Goal: Information Seeking & Learning: Learn about a topic

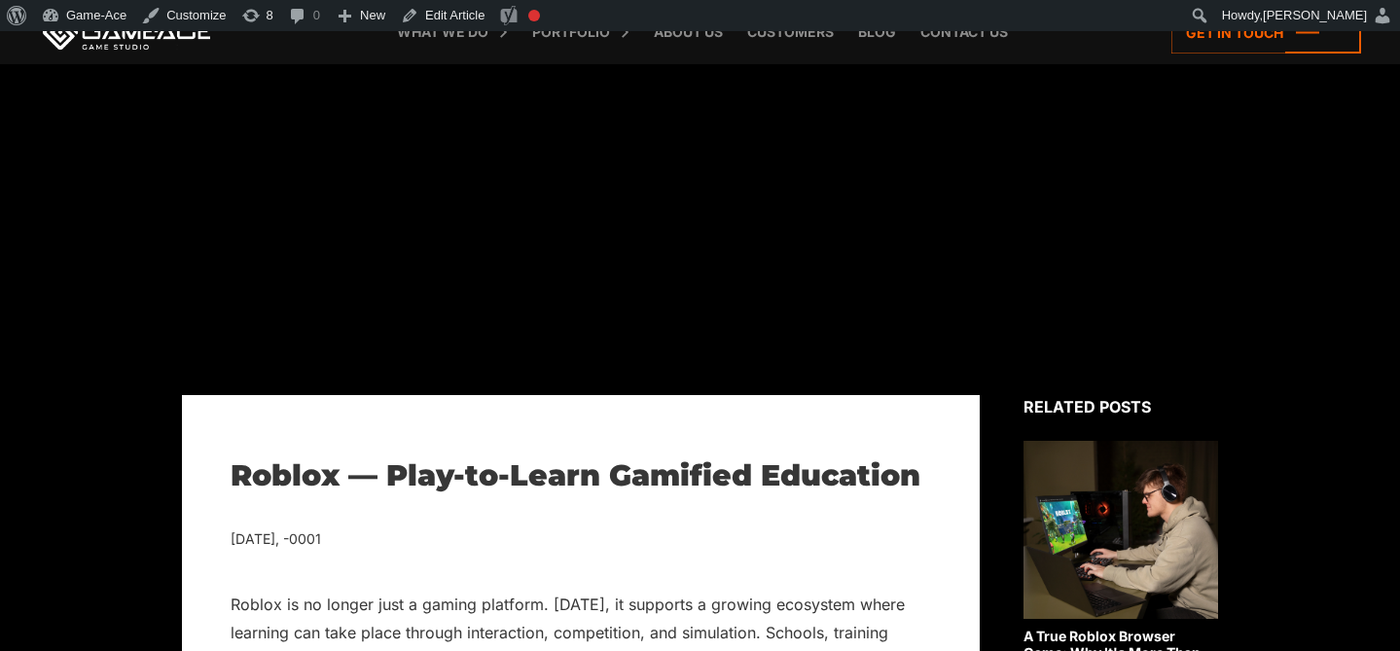
scroll to position [204, 0]
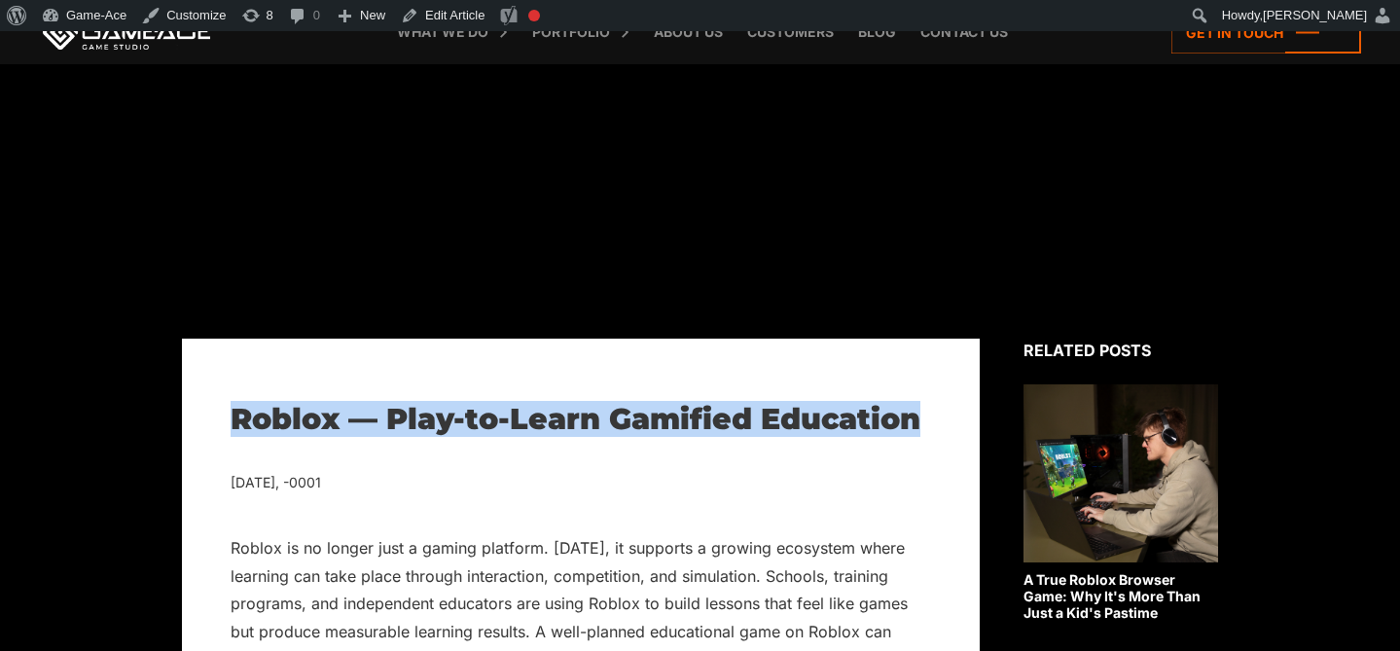
drag, startPoint x: 925, startPoint y: 418, endPoint x: 189, endPoint y: 415, distance: 736.4
copy h1 "Roblox — Play-to-Learn Gamified Education"
click at [878, 38] on link "Blog" at bounding box center [876, 32] width 57 height 64
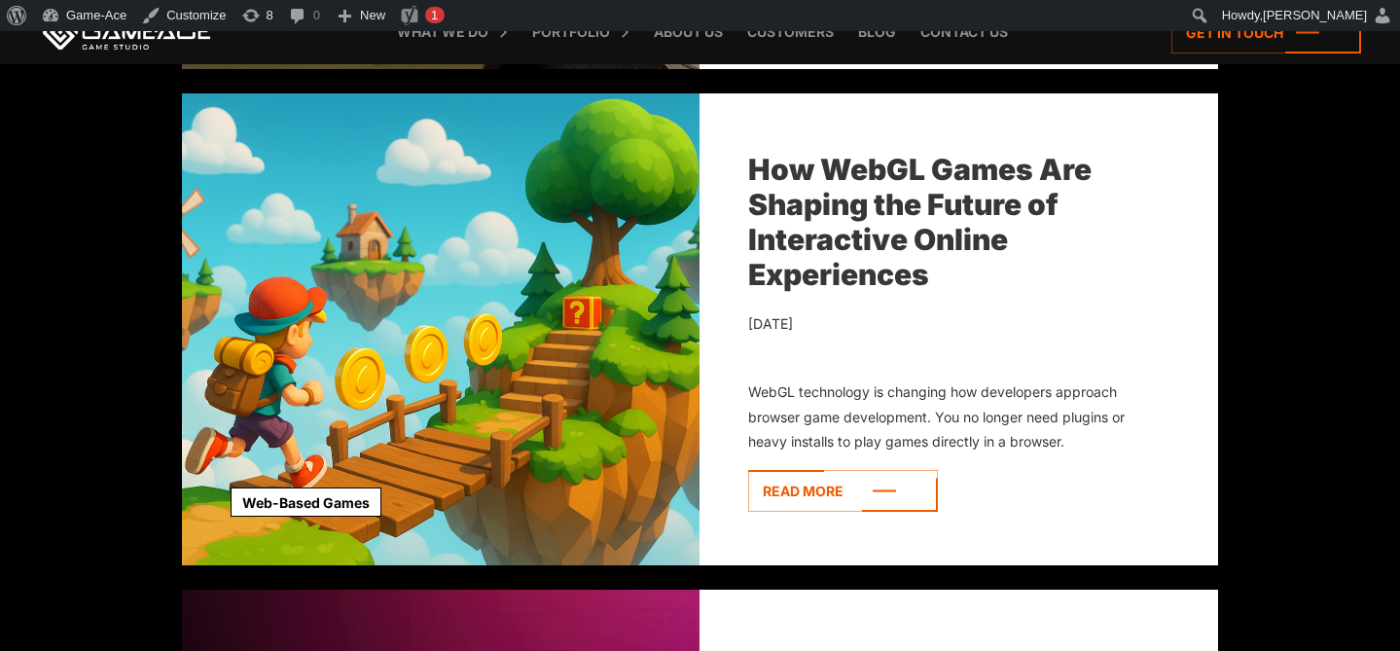
scroll to position [1183, 0]
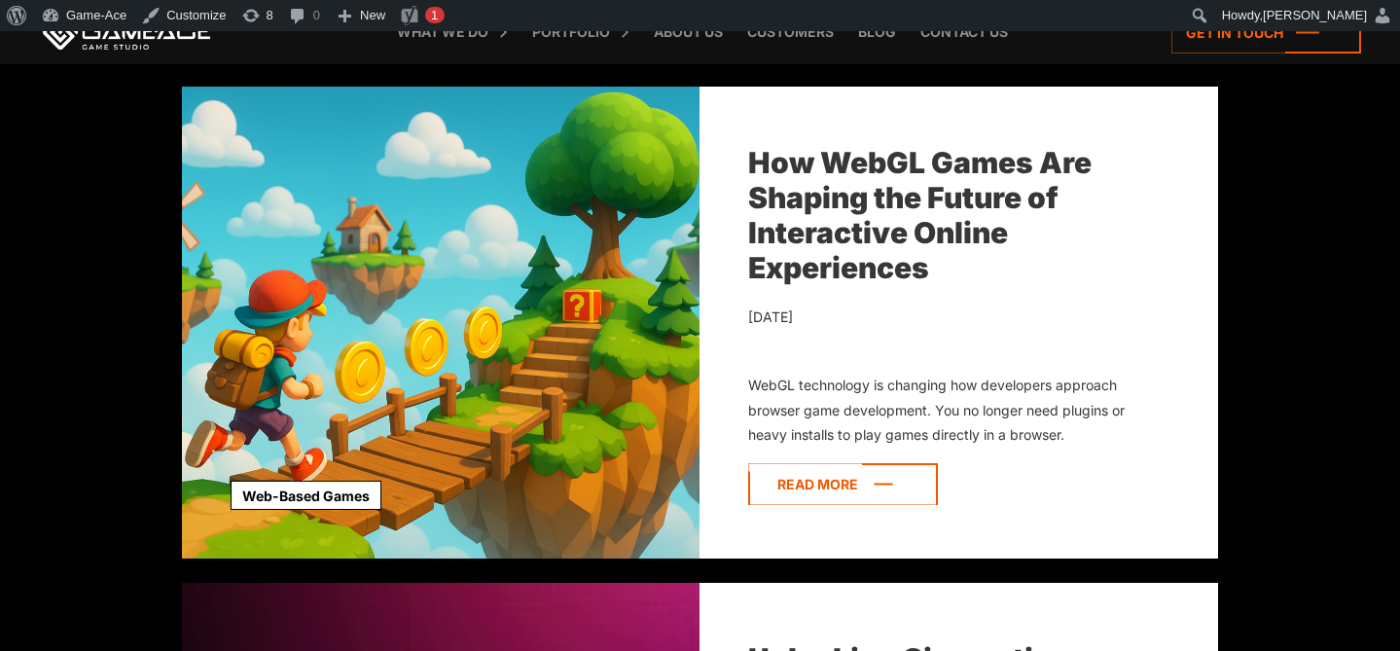
click at [806, 474] on icon at bounding box center [843, 484] width 190 height 42
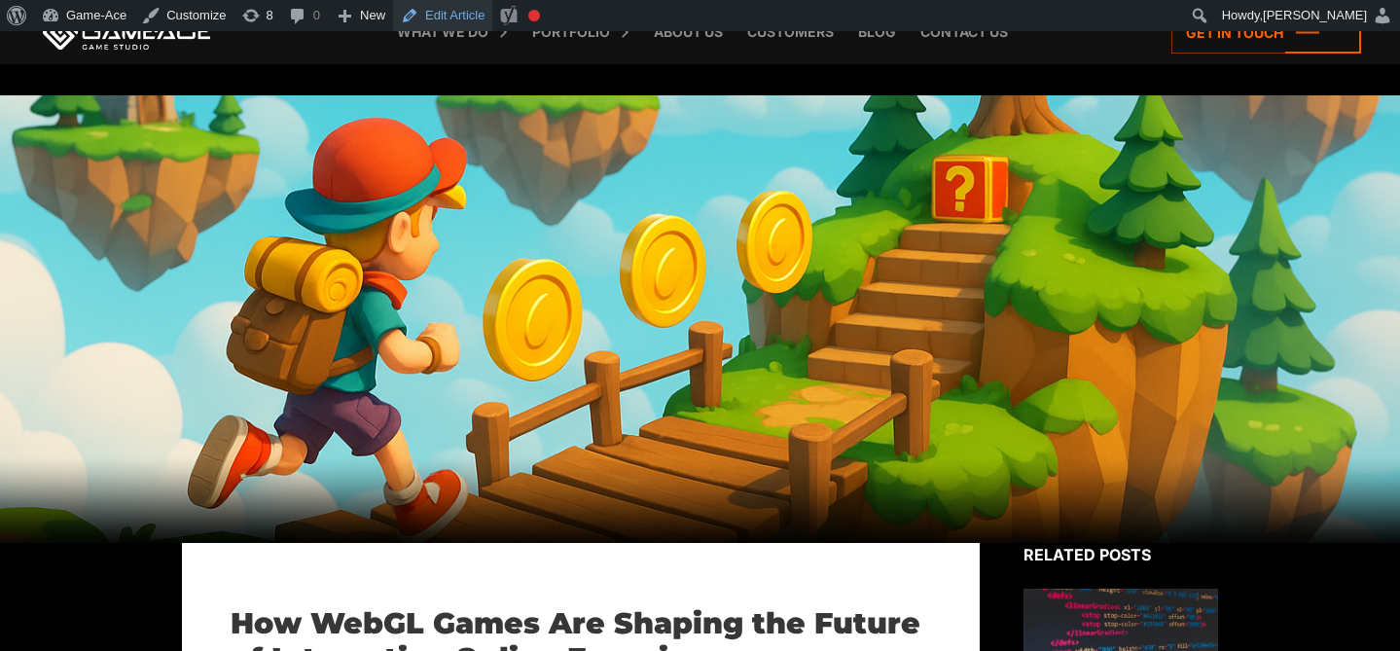
click at [456, 18] on link "Edit Article" at bounding box center [442, 15] width 99 height 31
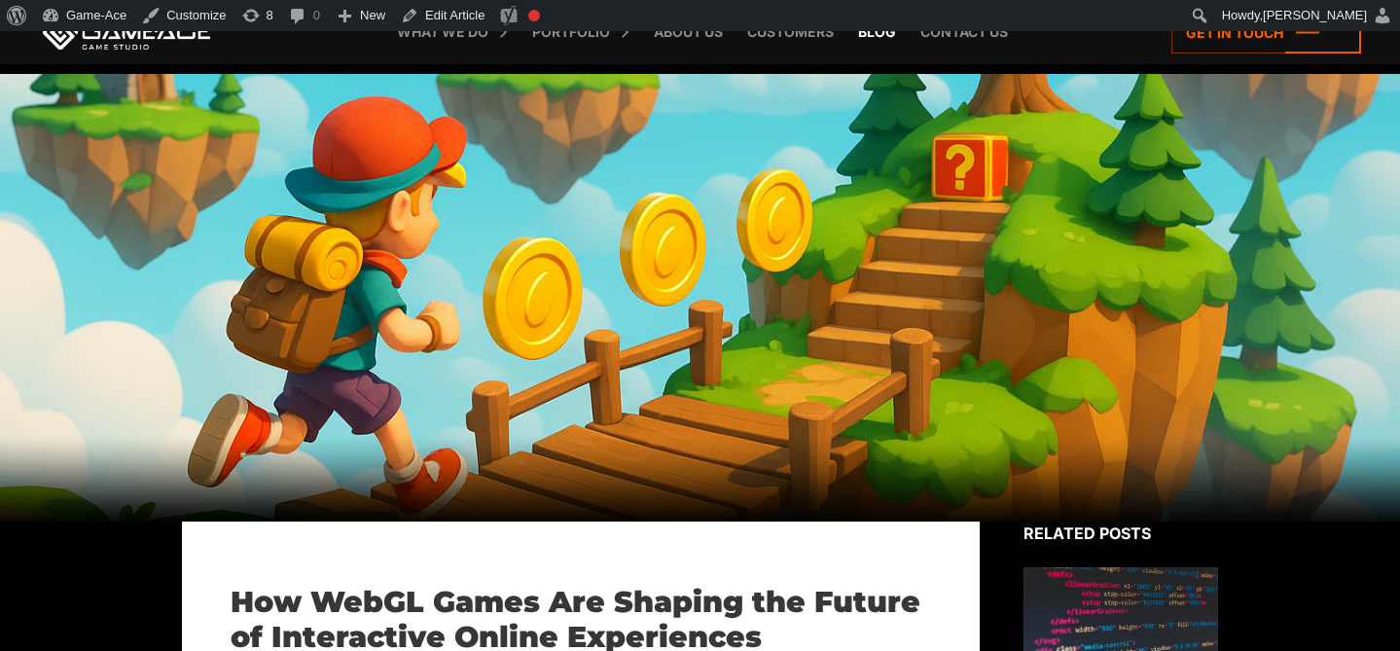
click at [887, 34] on link "Blog" at bounding box center [876, 32] width 57 height 64
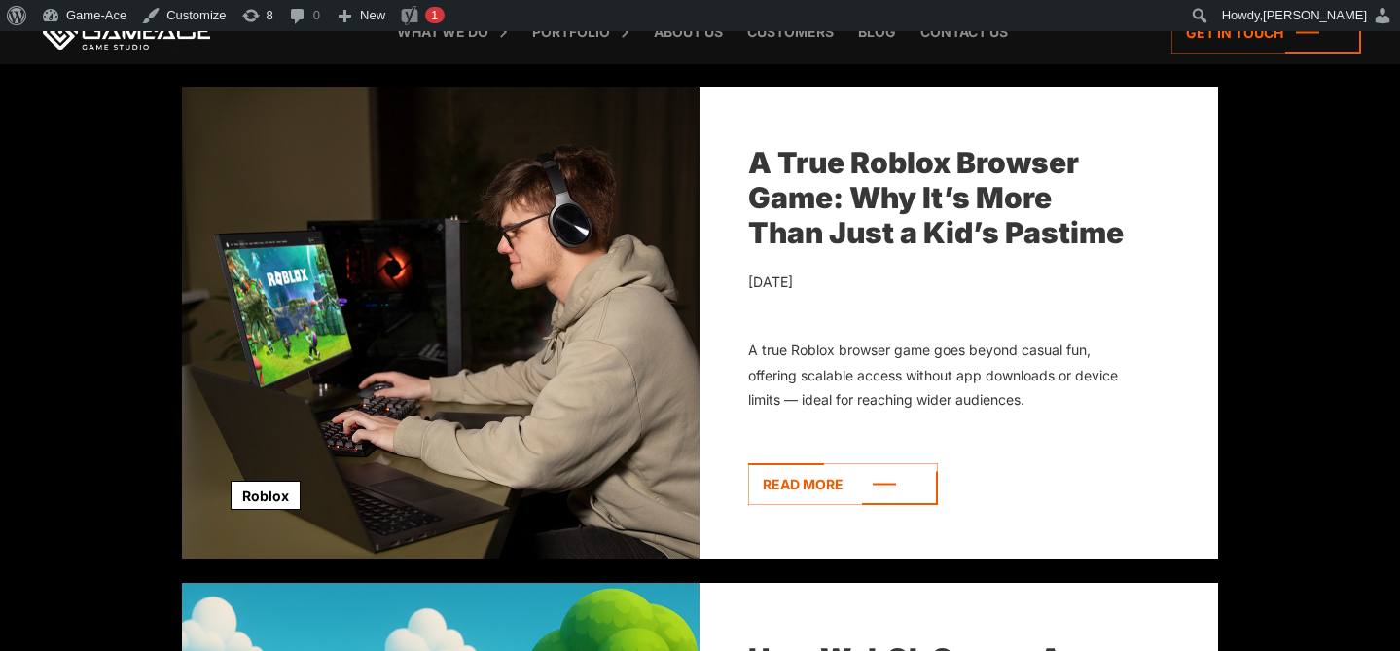
scroll to position [679, 0]
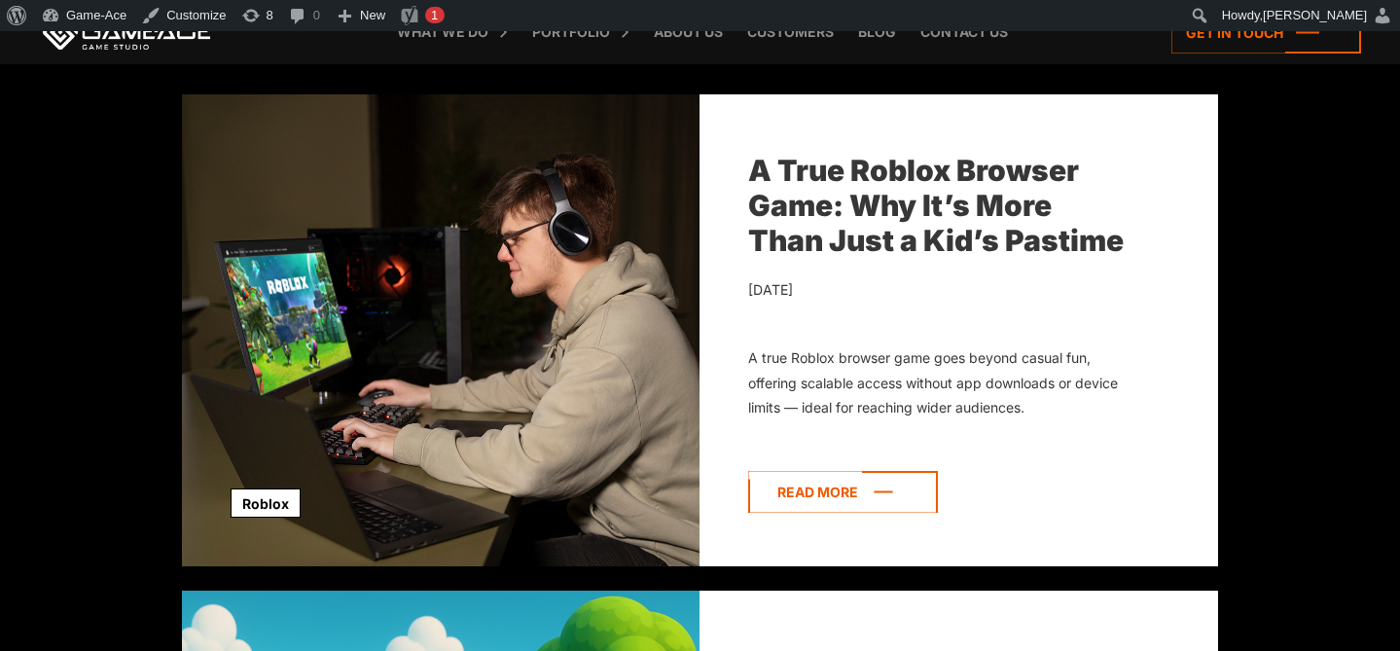
click at [859, 491] on icon at bounding box center [843, 492] width 190 height 42
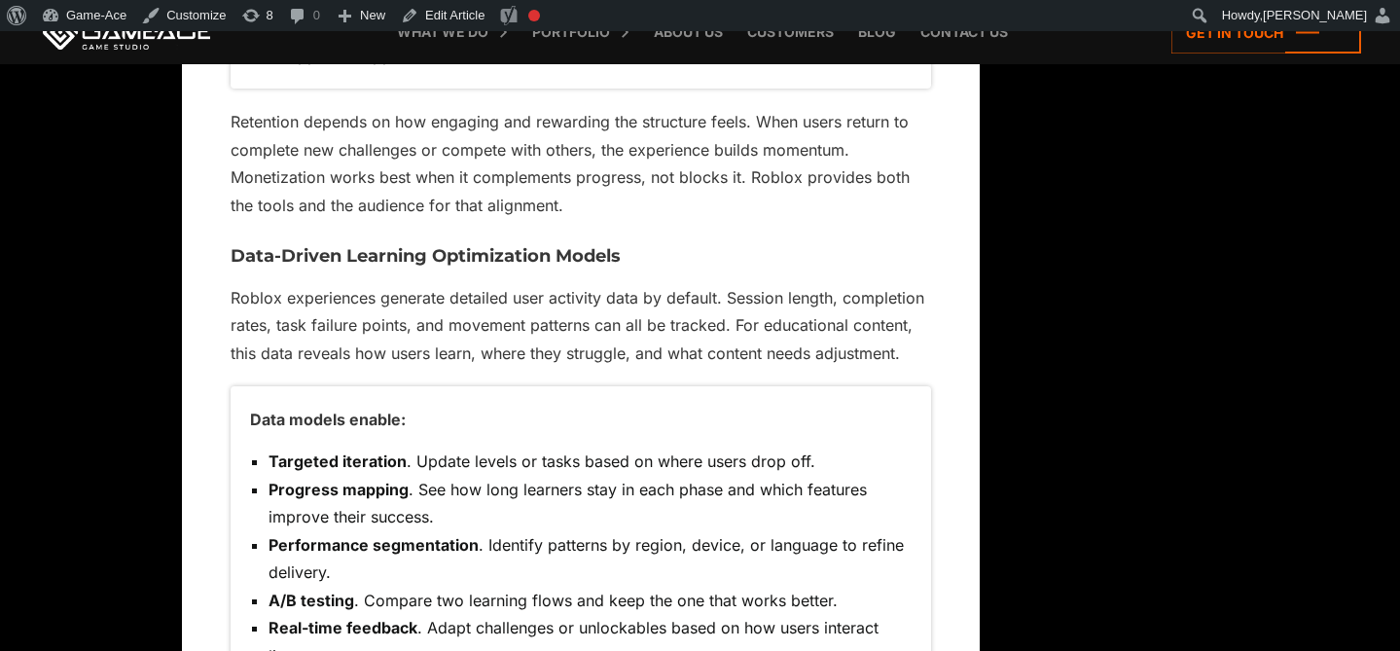
scroll to position [9008, 0]
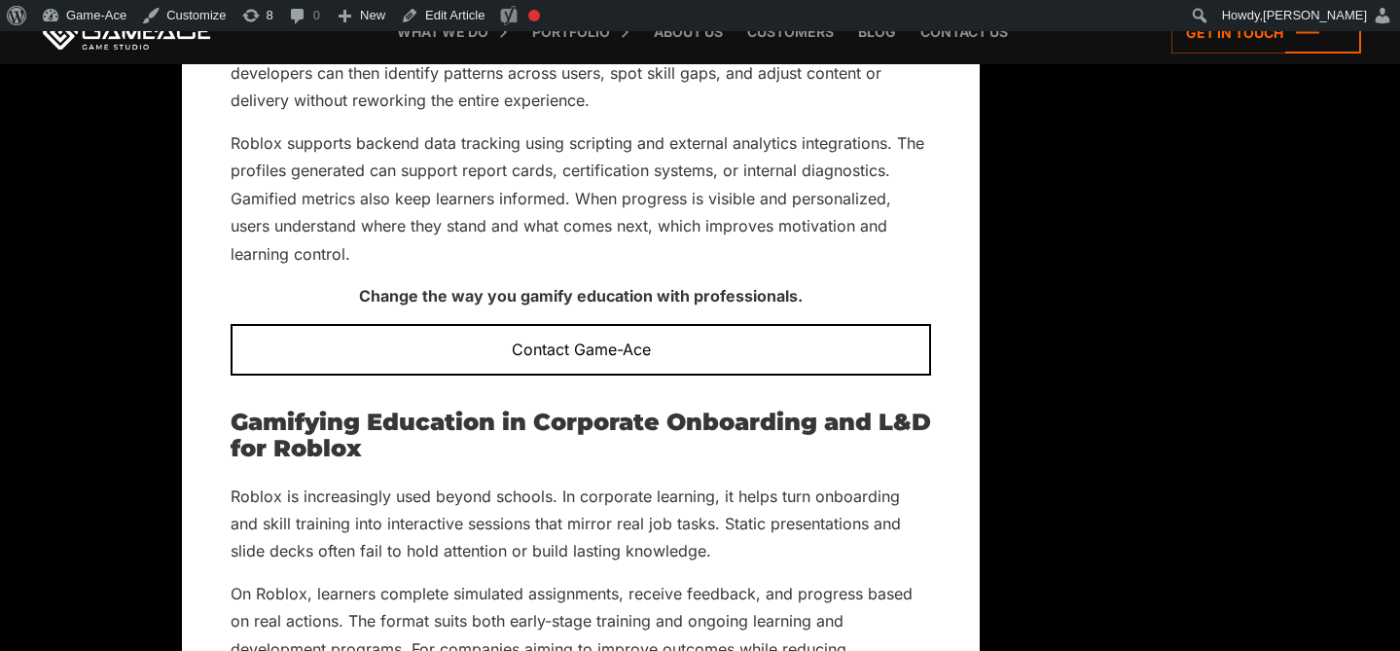
click at [672, 410] on h2 "Gamifying Education in Corporate Onboarding and L&D for Roblox" at bounding box center [581, 436] width 700 height 52
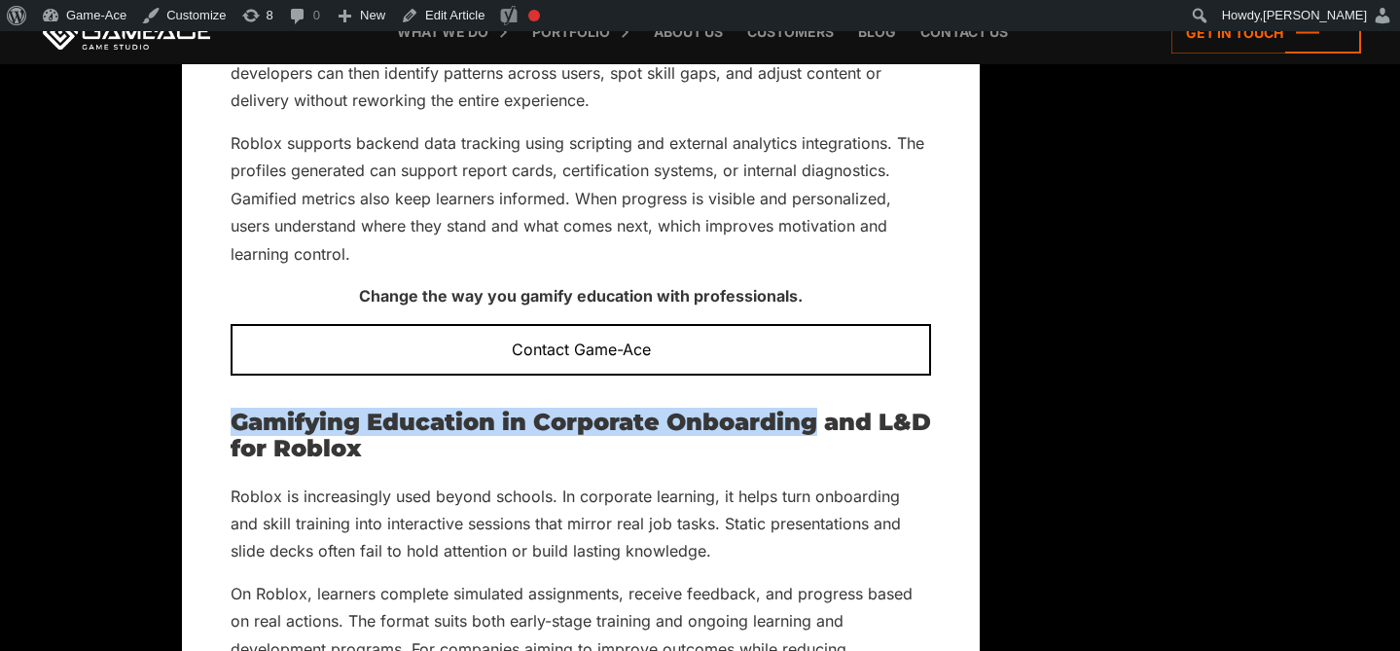
drag, startPoint x: 821, startPoint y: 347, endPoint x: 231, endPoint y: 350, distance: 590.5
click at [231, 410] on h2 "Gamifying Education in Corporate Onboarding and L&D for Roblox" at bounding box center [581, 436] width 700 height 52
copy h2 "Gamifying Education in Corporate Onboarding"
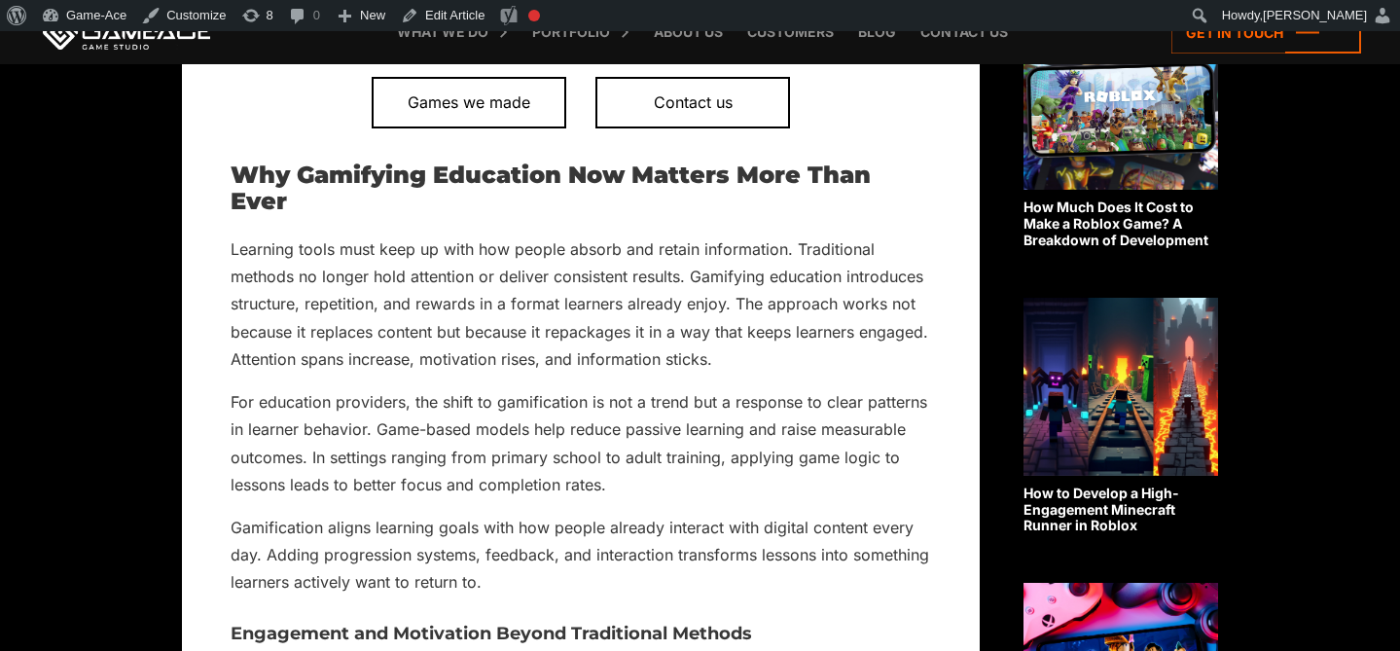
scroll to position [1150, 0]
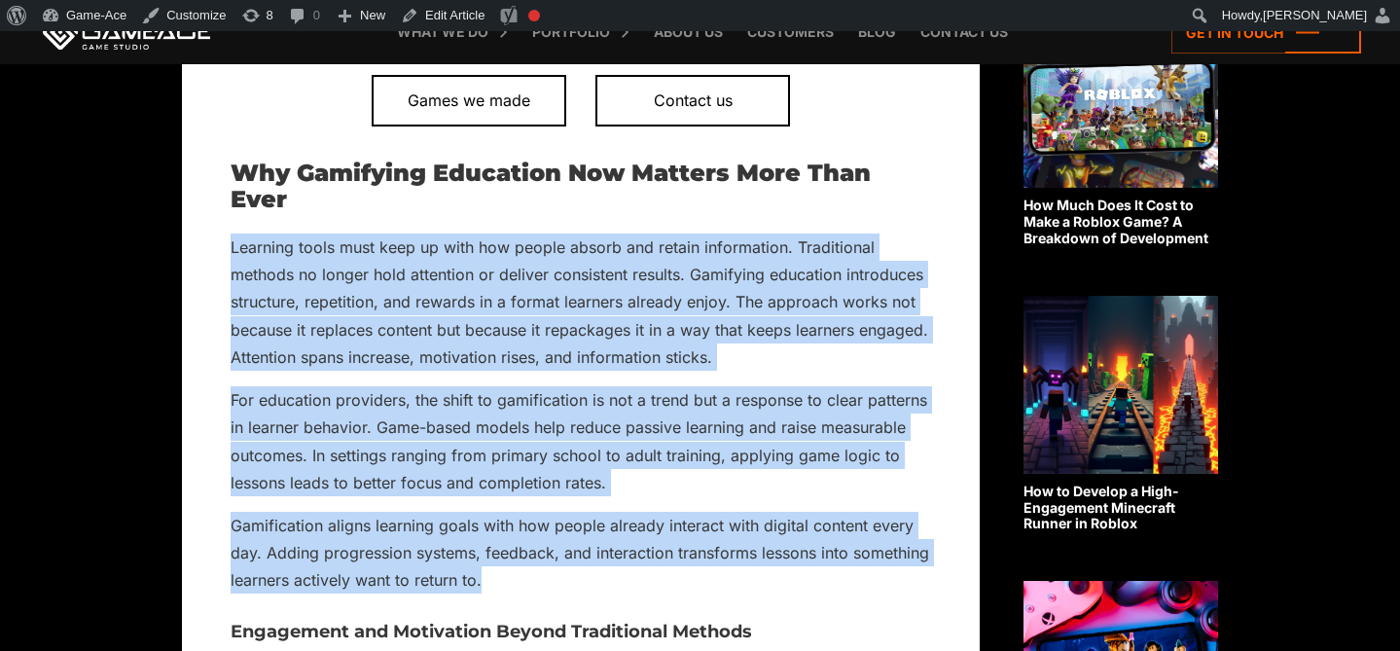
drag, startPoint x: 491, startPoint y: 557, endPoint x: 198, endPoint y: 230, distance: 439.5
copy div "Learning tools must keep up with how people absorb and retain information. Trad…"
